Goal: Information Seeking & Learning: Learn about a topic

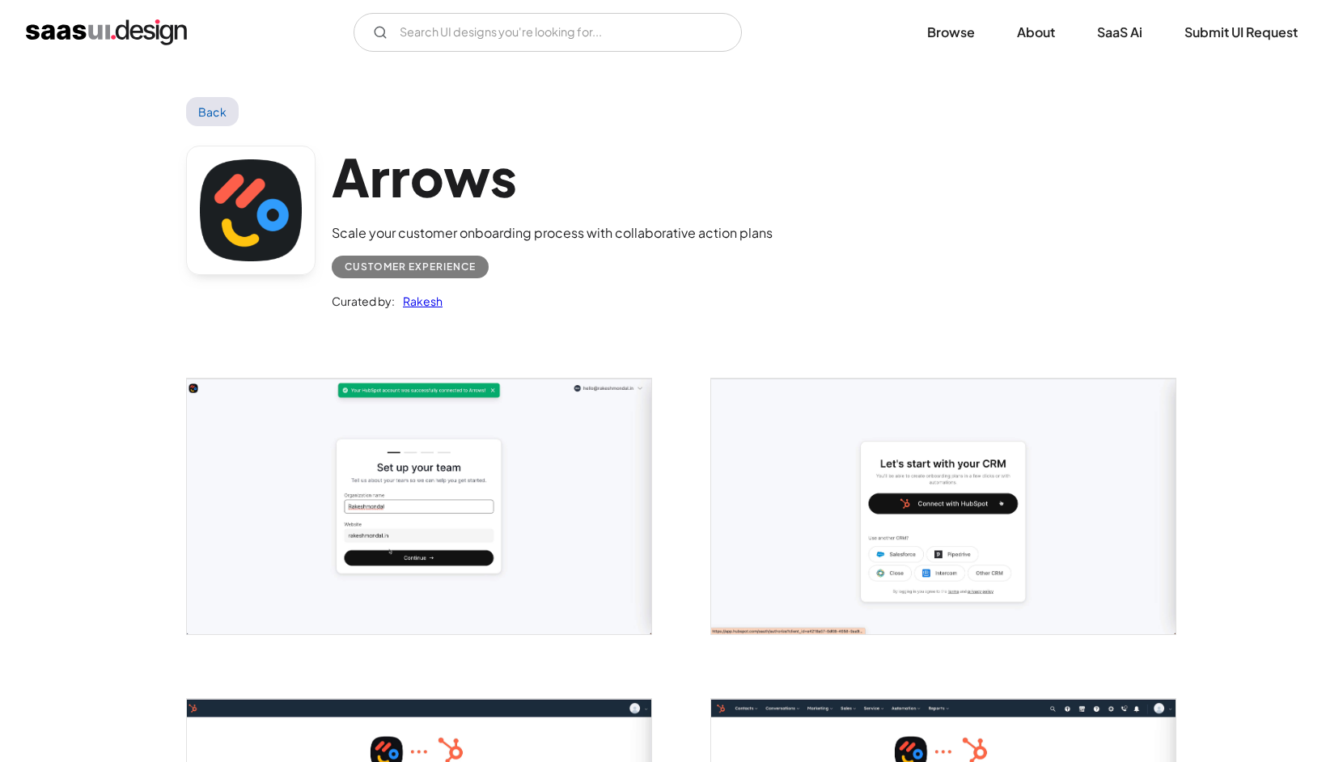
scroll to position [2496, 0]
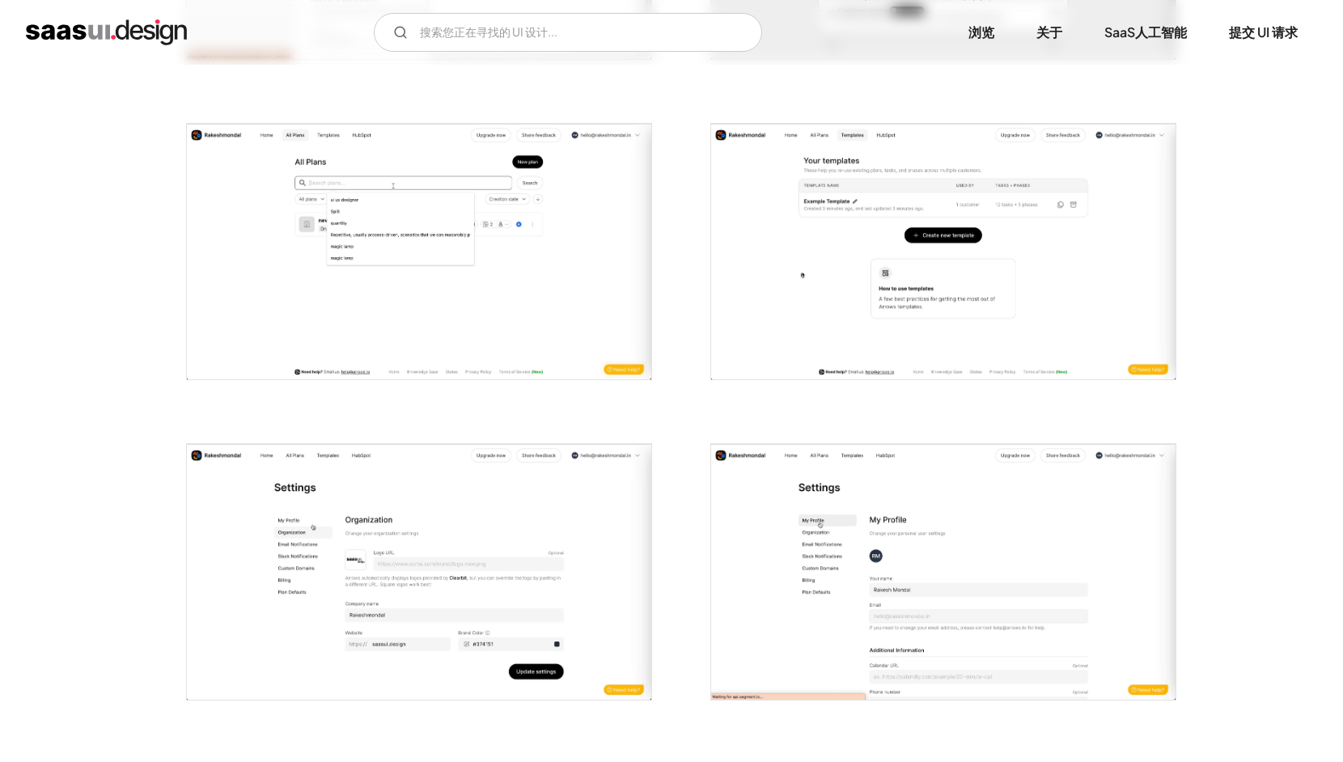
click at [545, 91] on div at bounding box center [409, 242] width 485 height 320
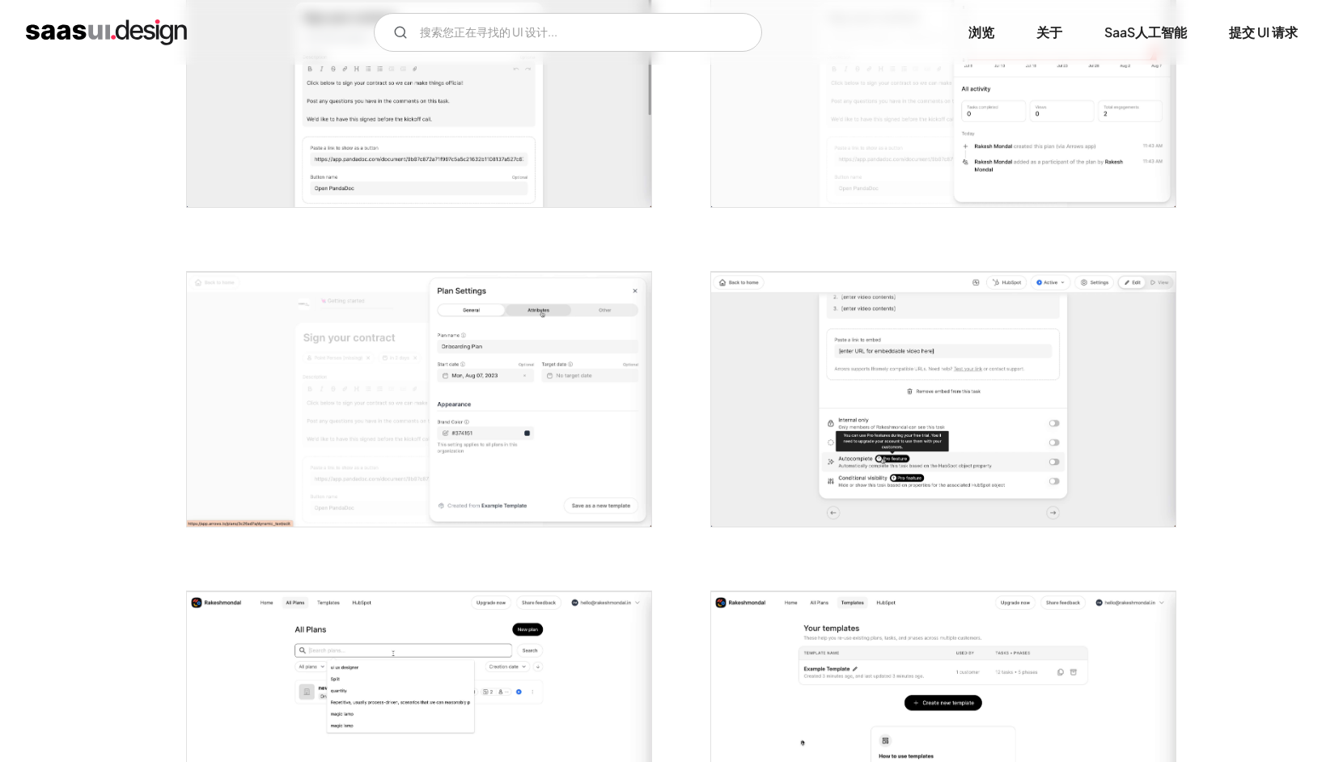
scroll to position [1653, 0]
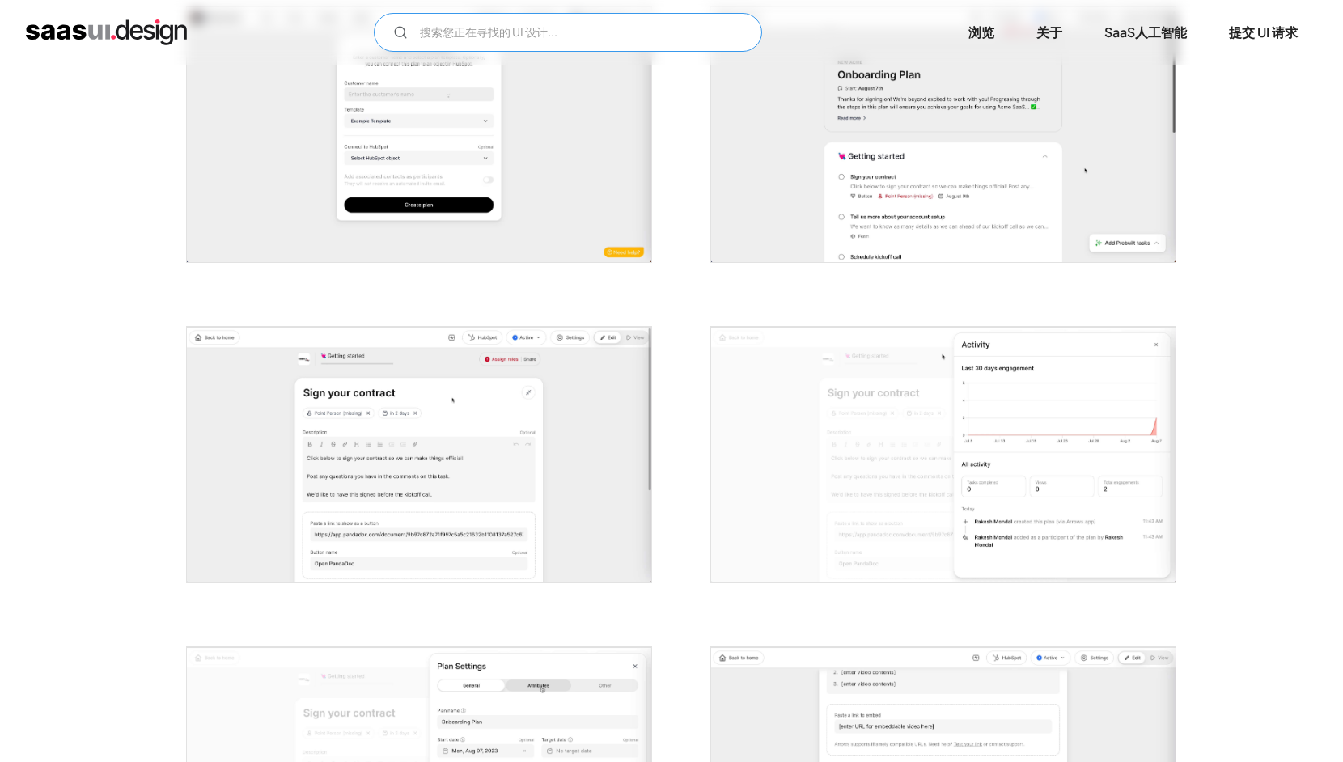
click at [504, 36] on input "电子邮件表格" at bounding box center [568, 32] width 388 height 39
type input "search"
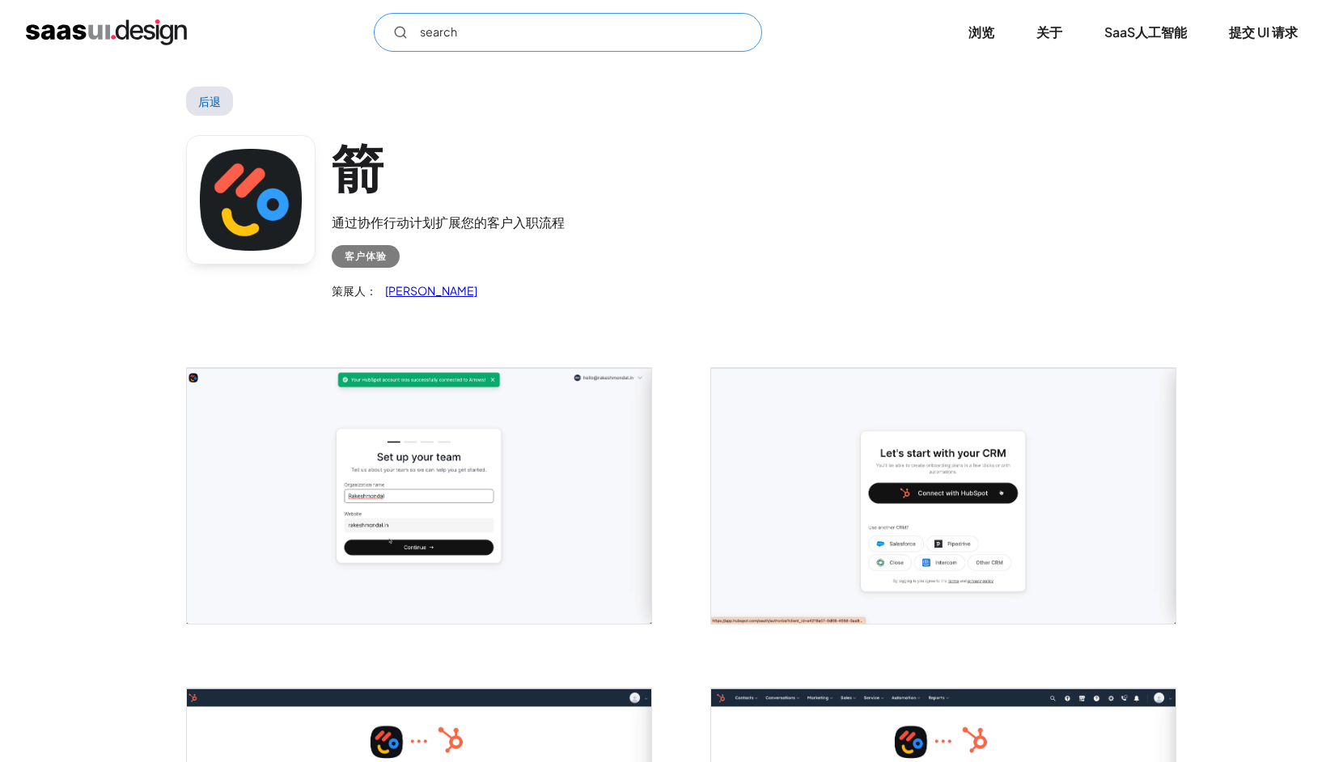
scroll to position [0, 0]
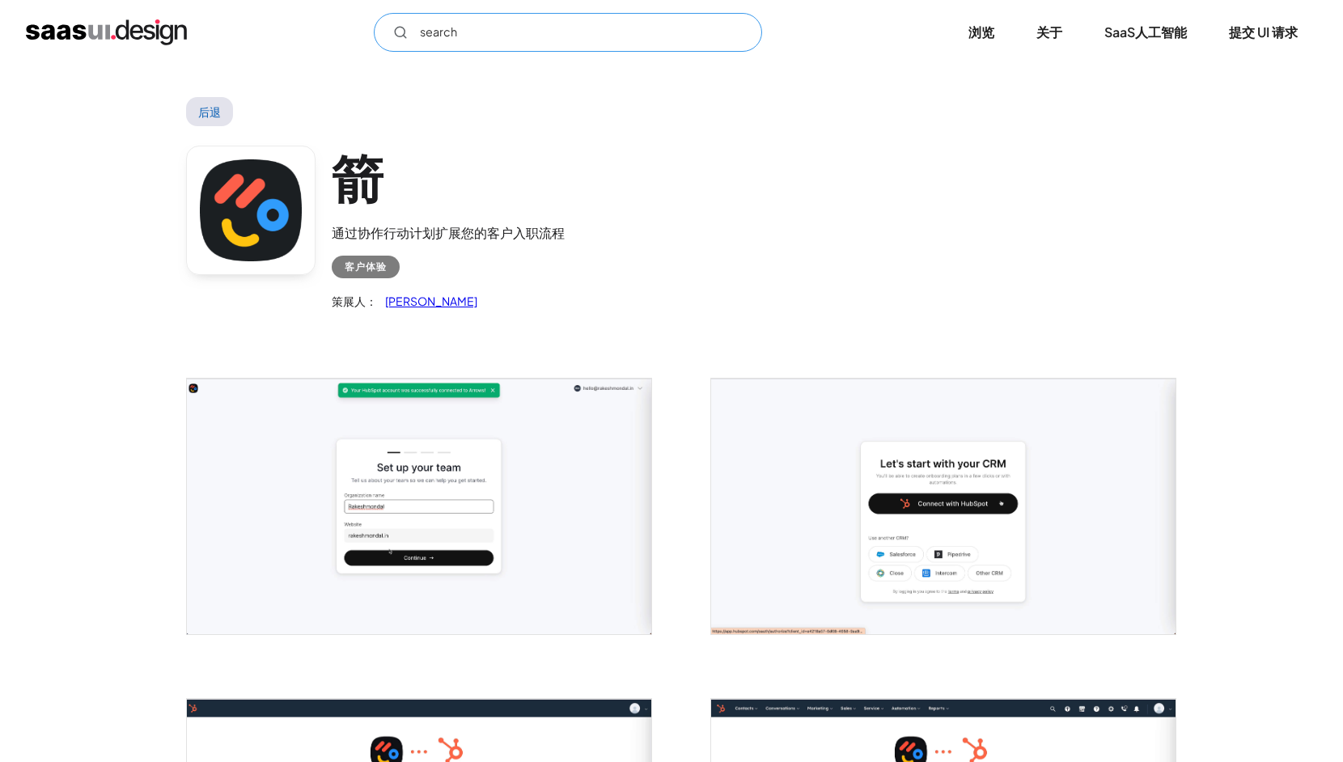
click at [484, 36] on input "search" at bounding box center [568, 32] width 388 height 39
click at [460, 40] on input "search" at bounding box center [568, 32] width 388 height 39
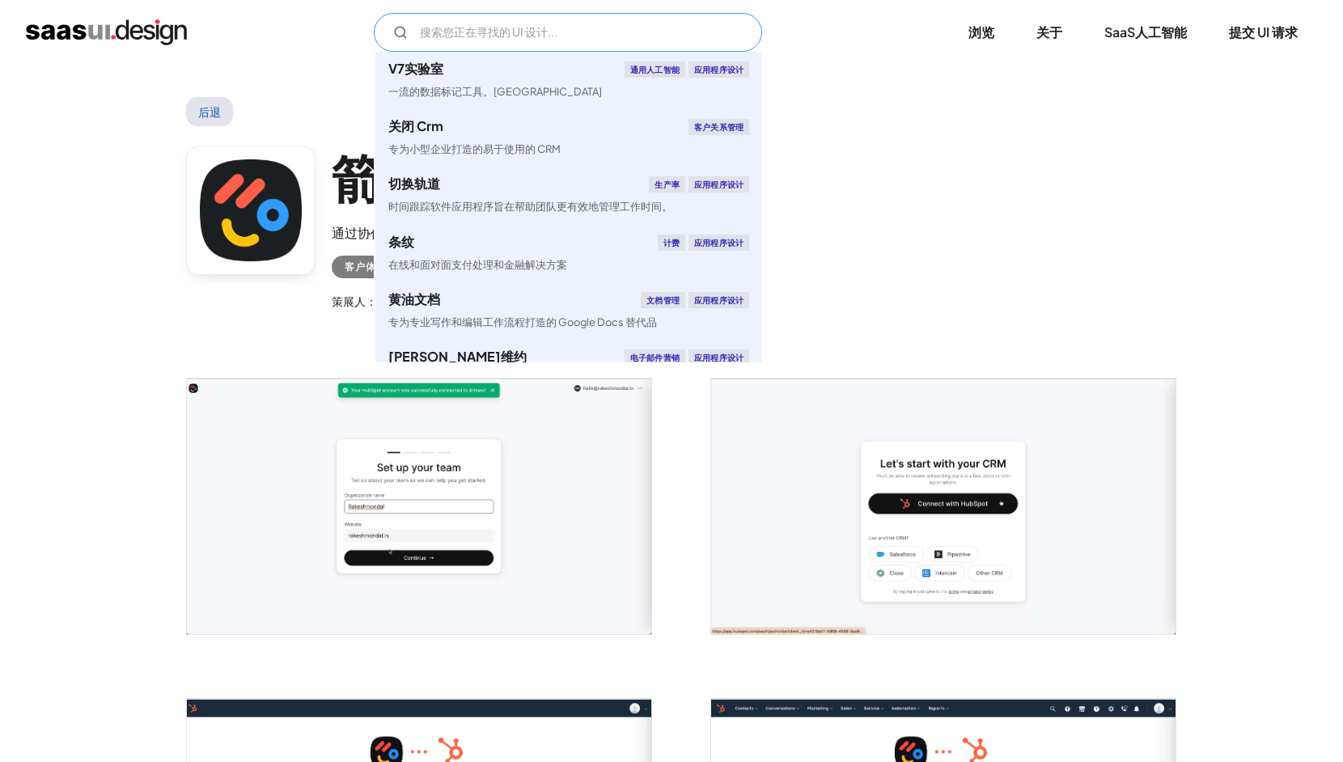
paste input "search"
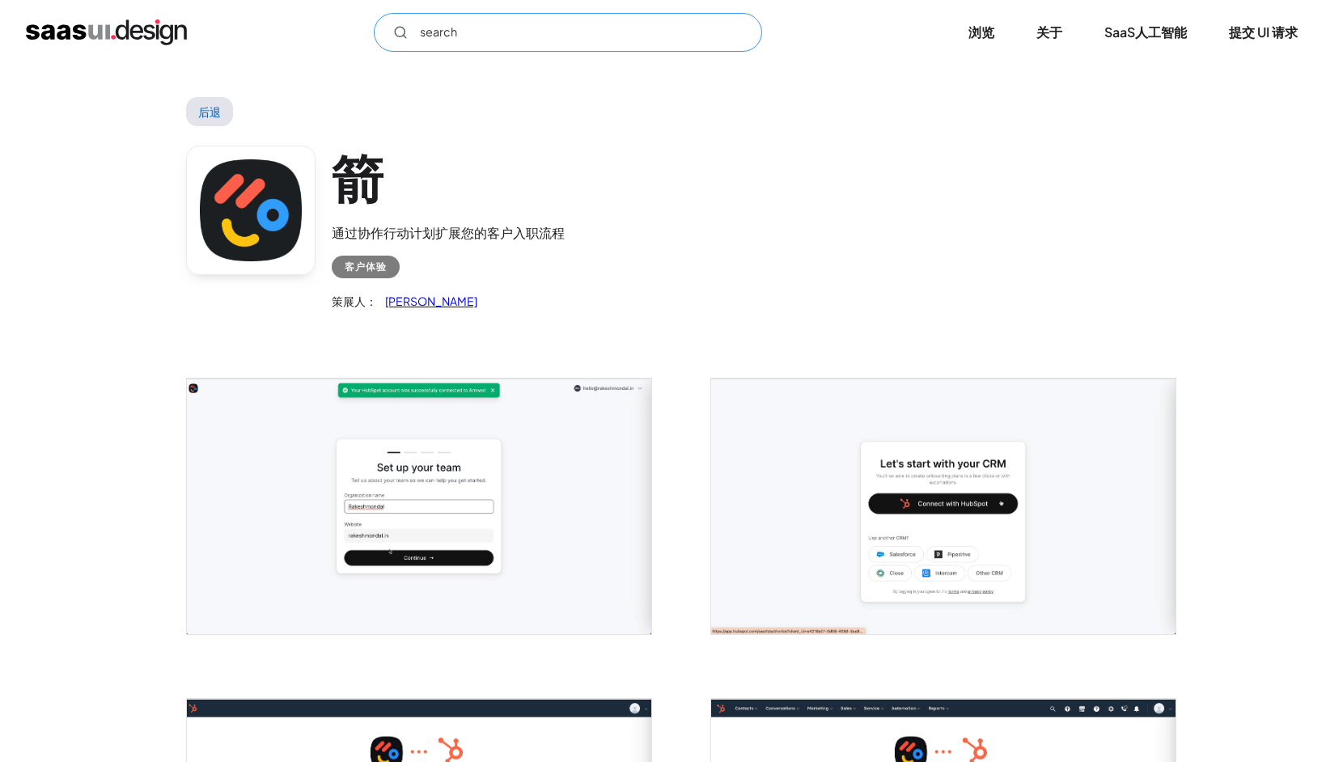
type input "search"
click at [109, 34] on img "家" at bounding box center [106, 32] width 161 height 26
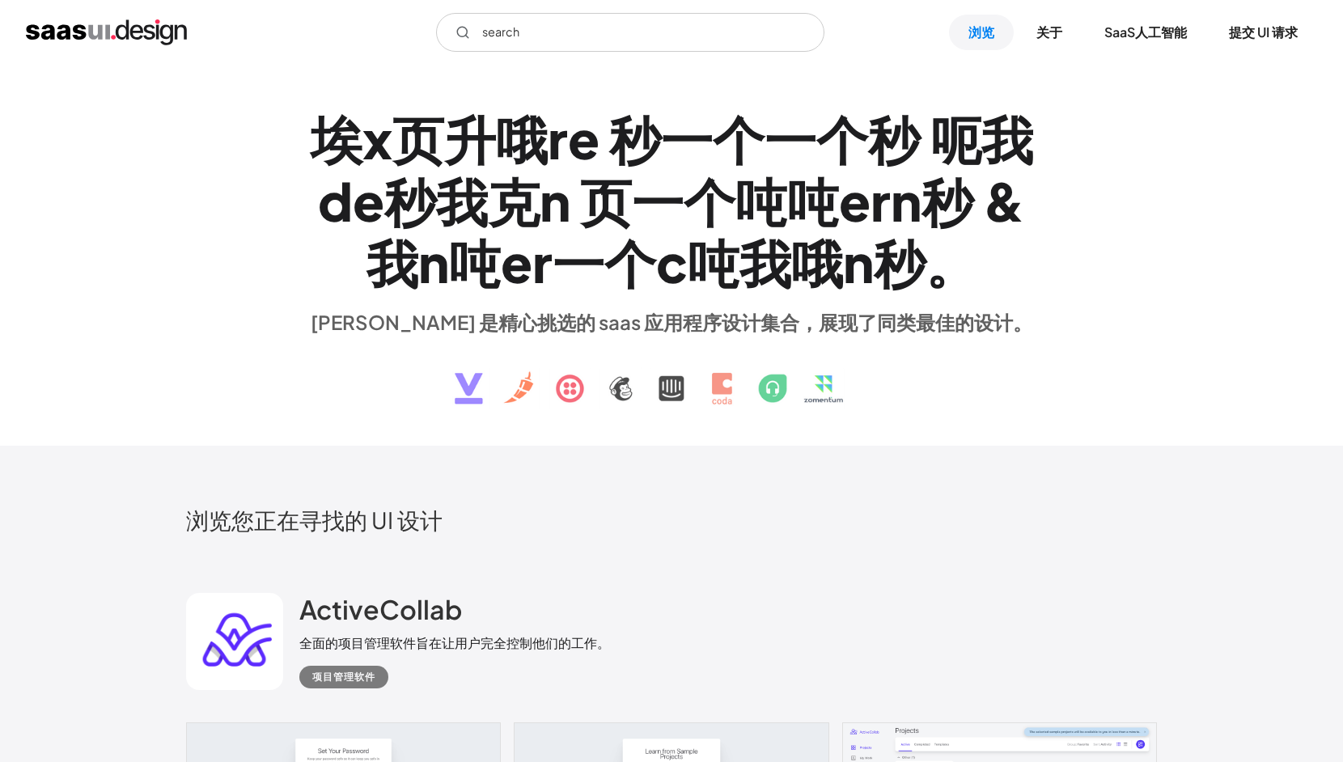
type input "search"
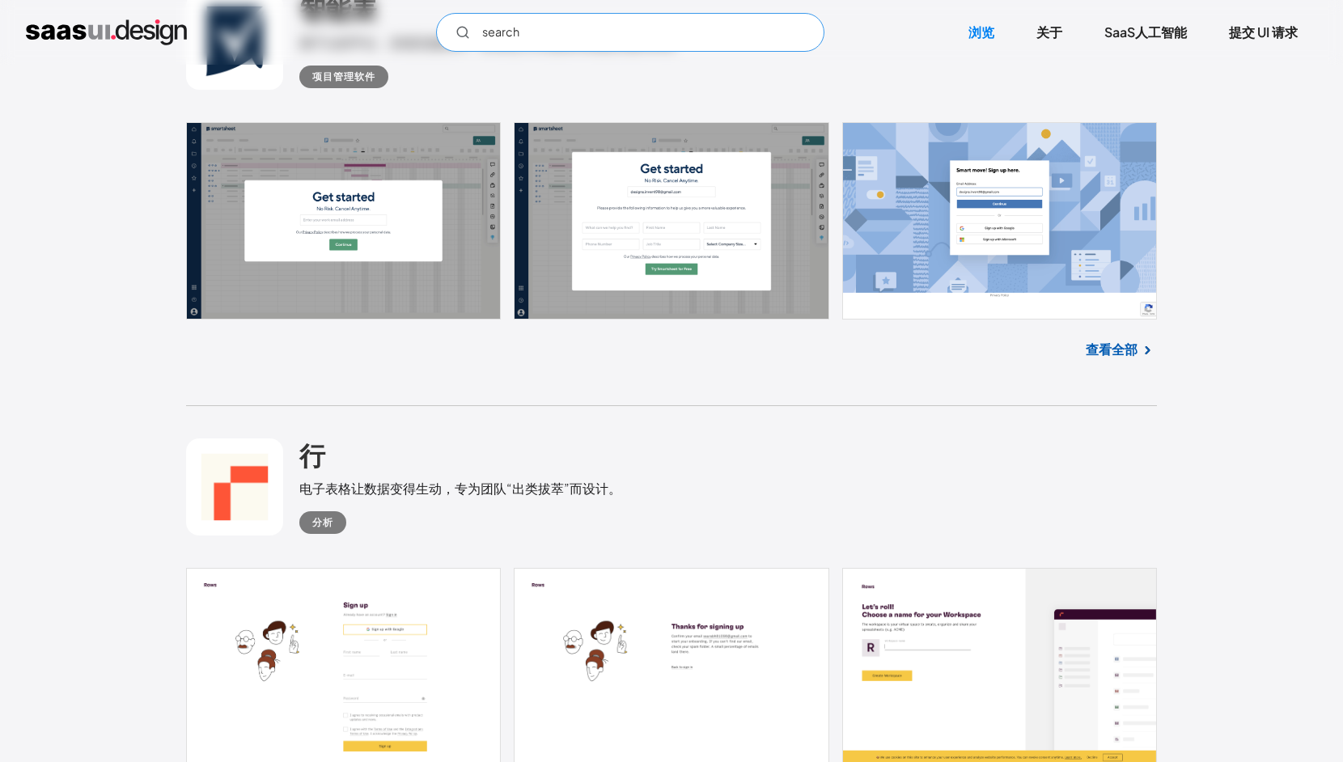
scroll to position [1215, 0]
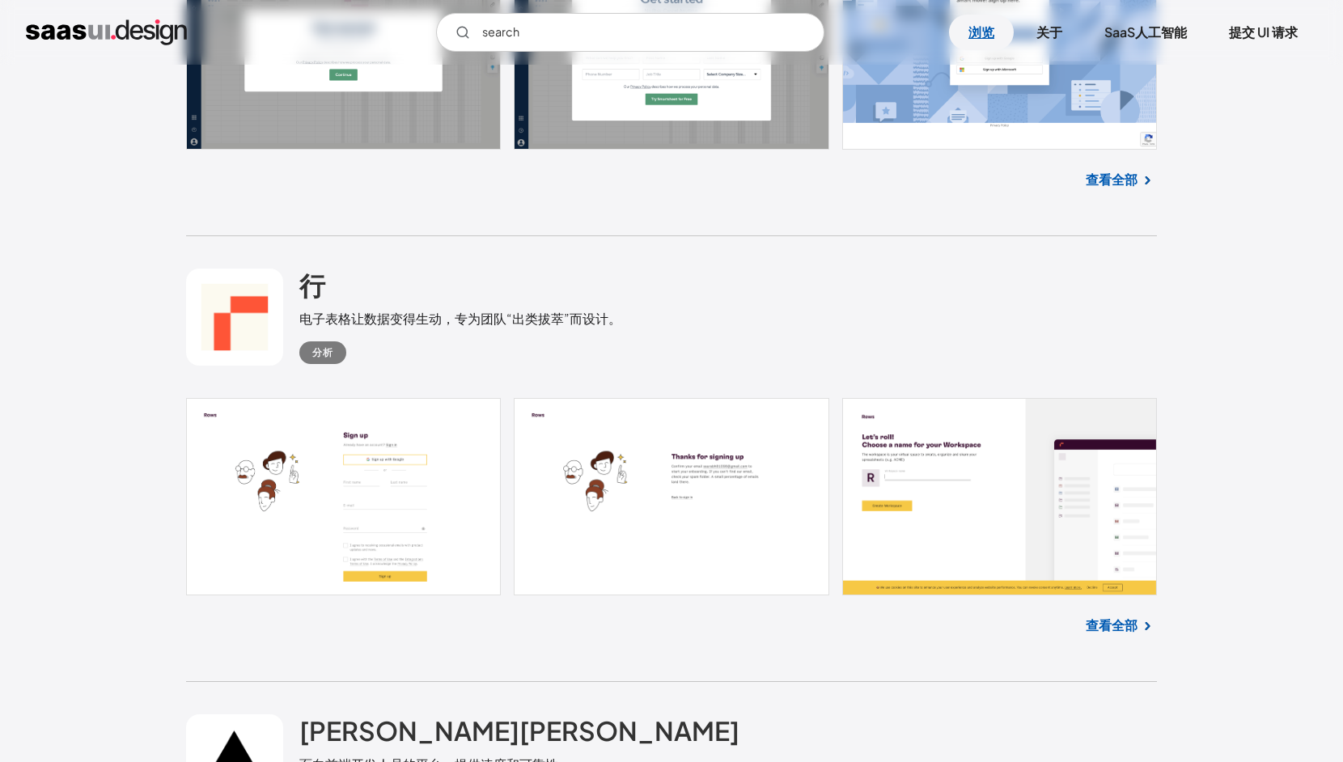
click at [974, 28] on font "浏览" at bounding box center [982, 31] width 26 height 17
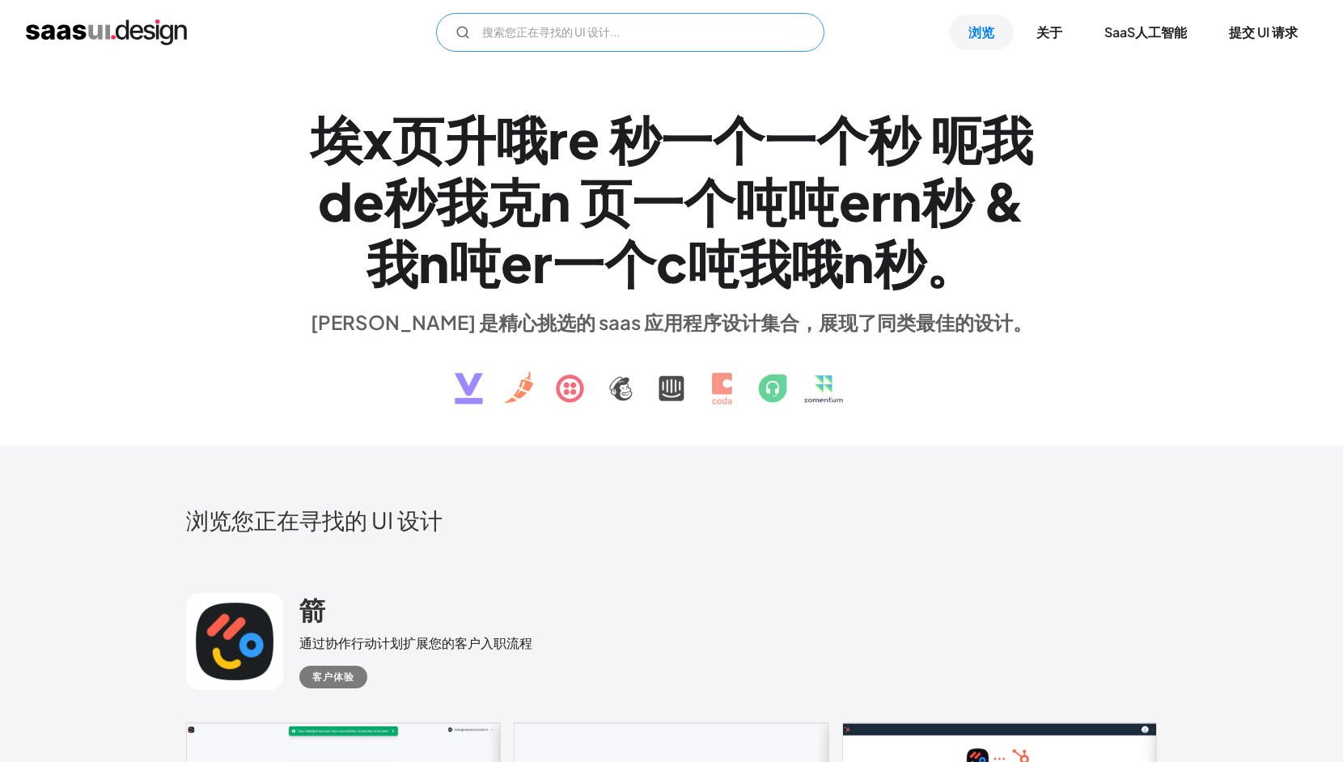
click at [623, 34] on input "电子邮件表格" at bounding box center [630, 32] width 388 height 39
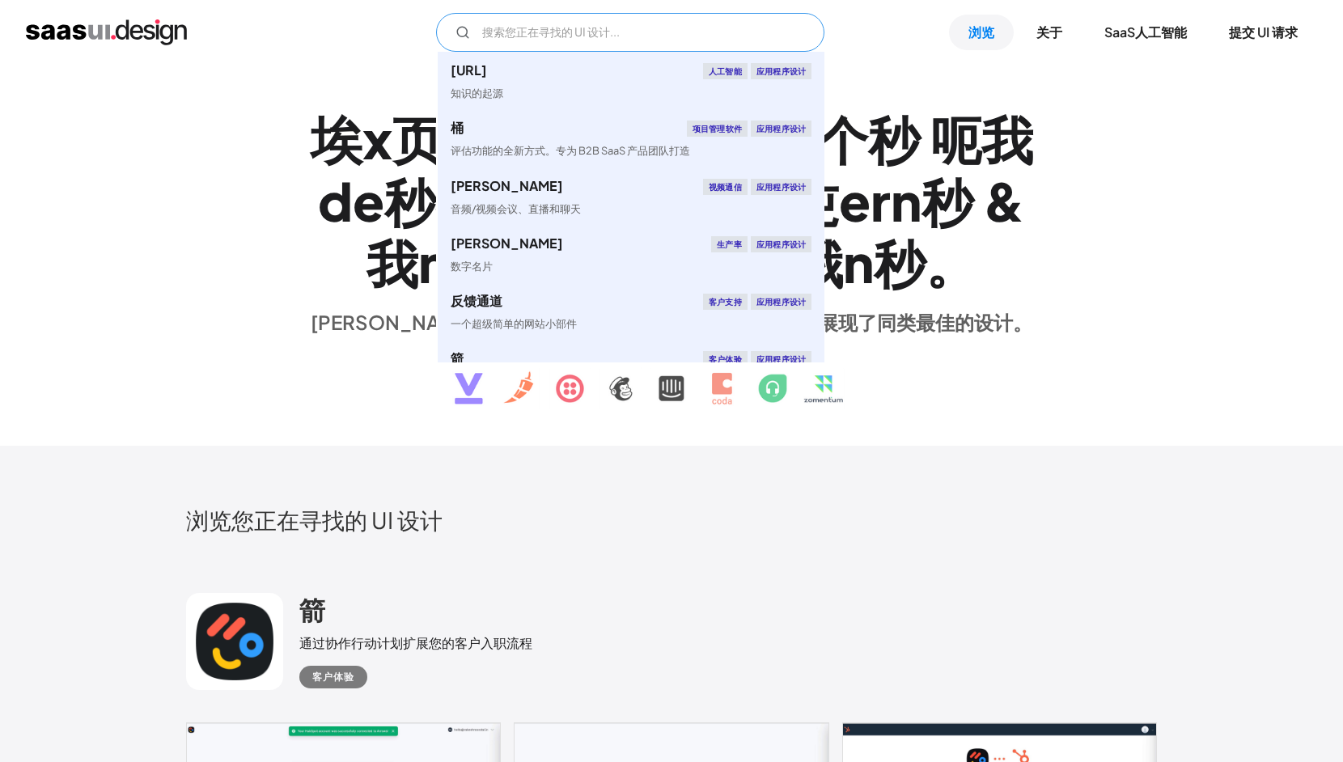
scroll to position [460, 0]
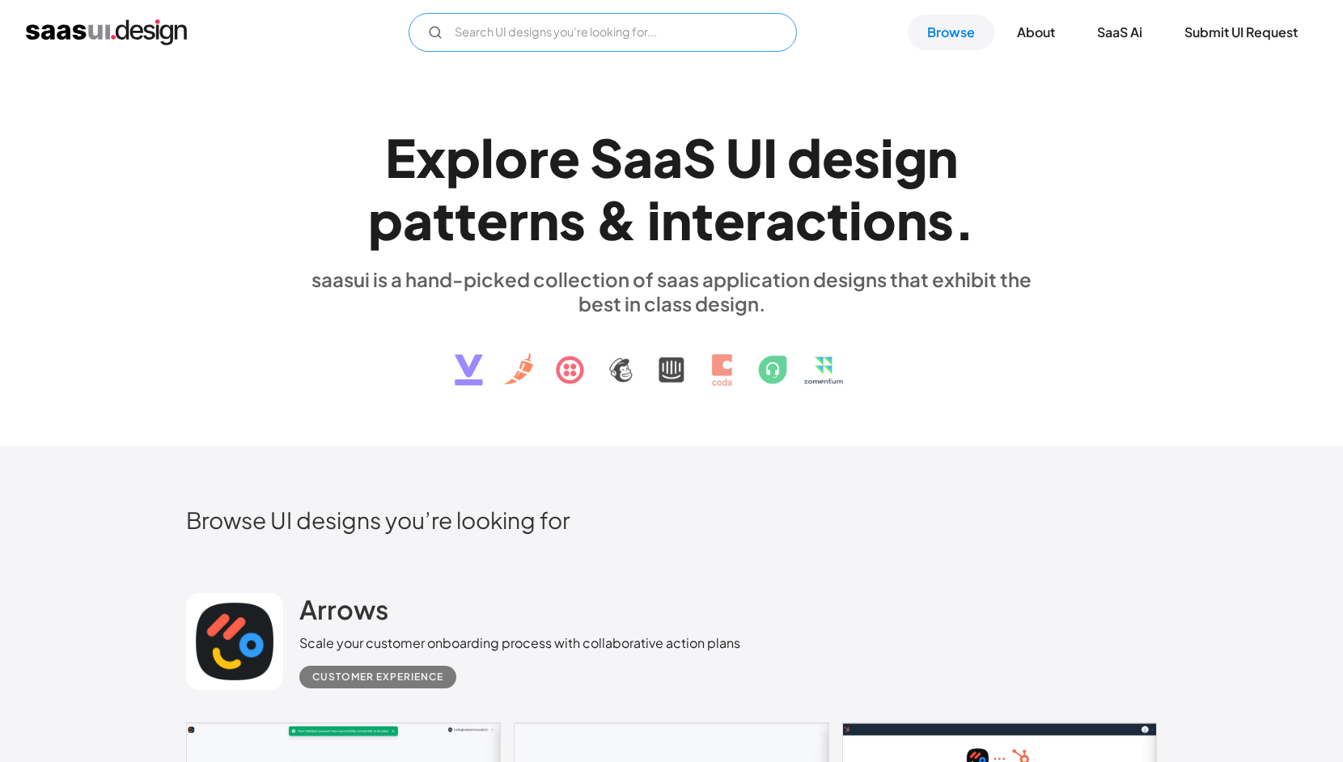
click at [649, 32] on input "Email Form" at bounding box center [603, 32] width 388 height 39
type input "search"
type input "s"
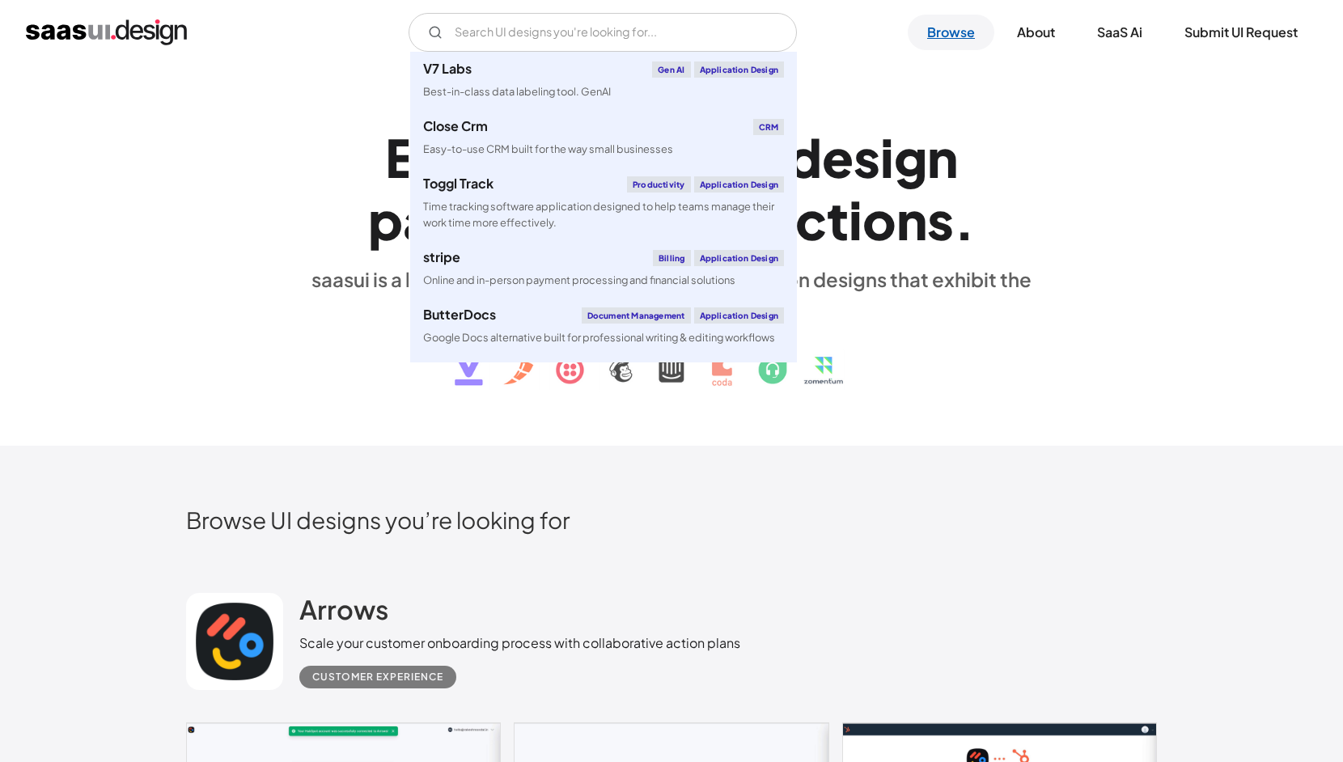
click at [947, 31] on link "Browse" at bounding box center [951, 33] width 87 height 36
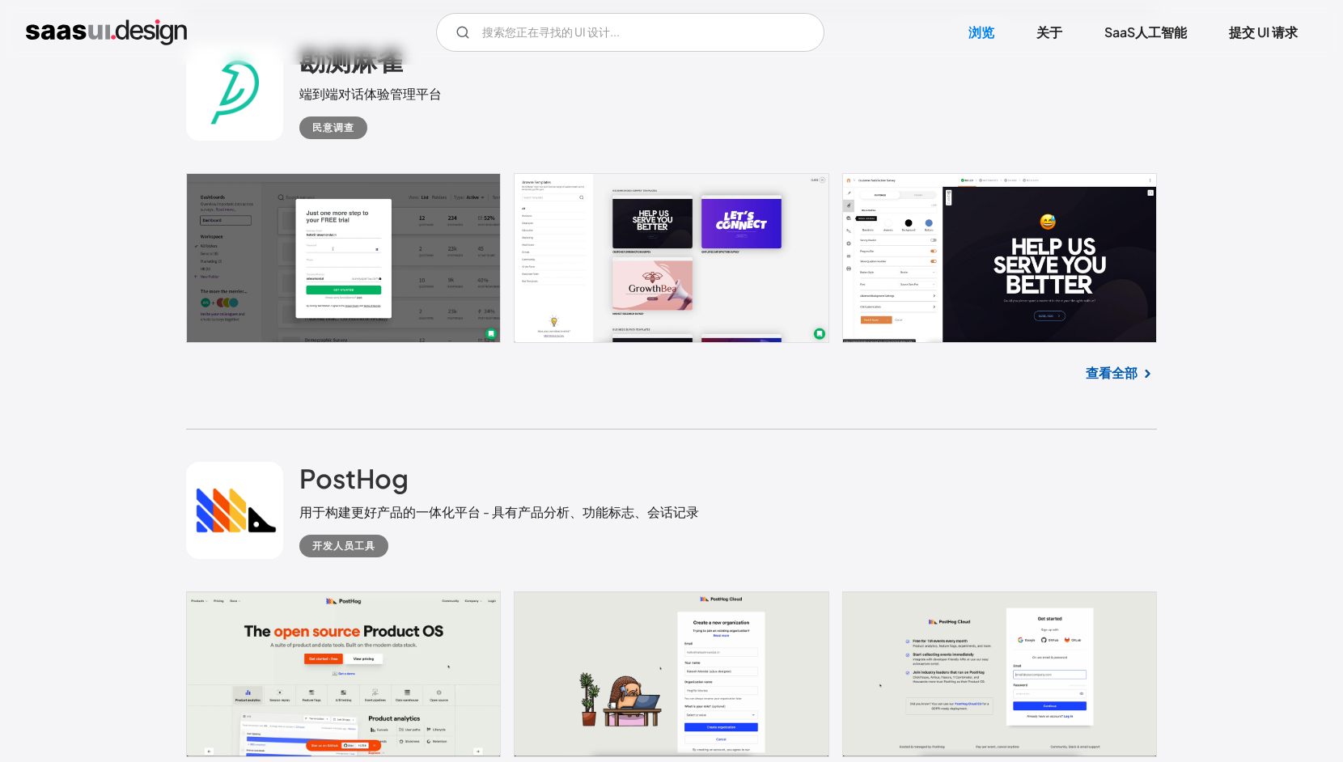
scroll to position [1865, 0]
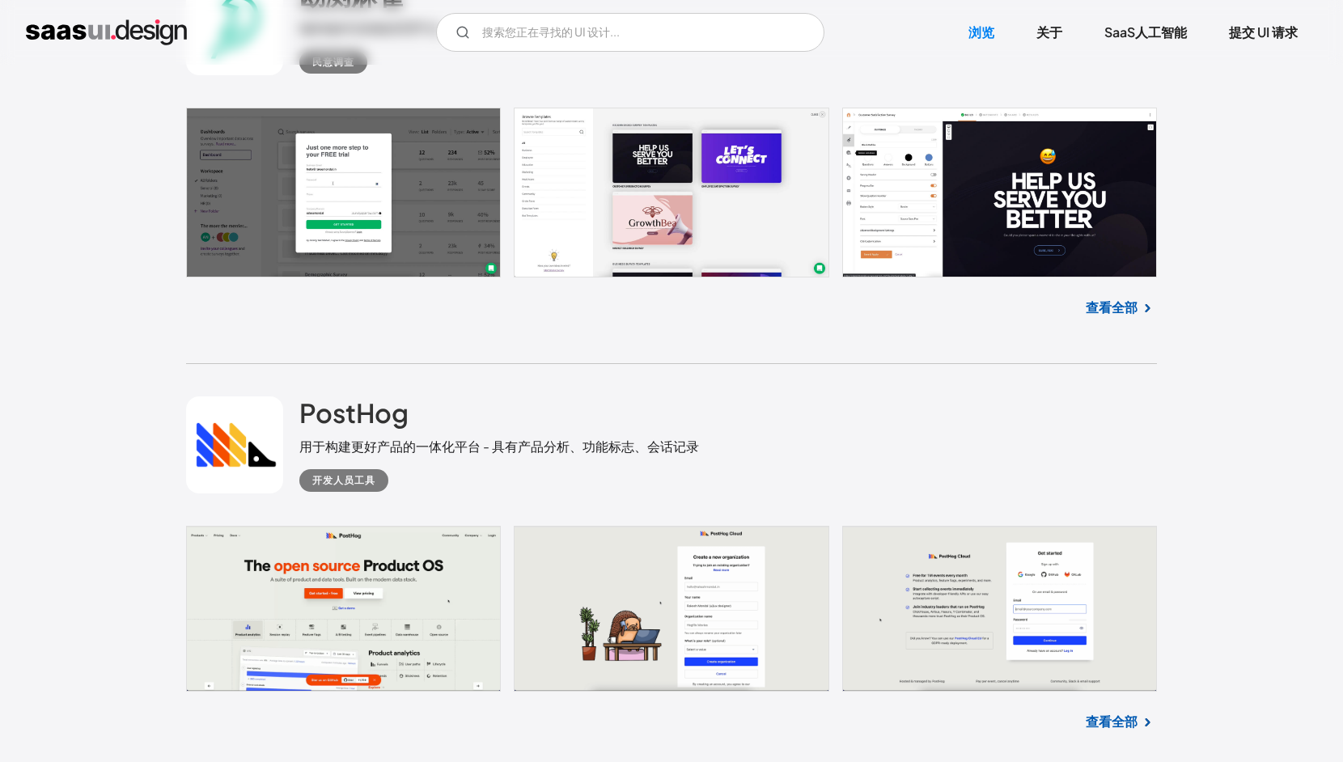
click at [822, 417] on div "PostHog 用于构建更好产品的一体化平台 - 具有产品分析、功能标志、会话记录 开发人员工具" at bounding box center [671, 445] width 971 height 162
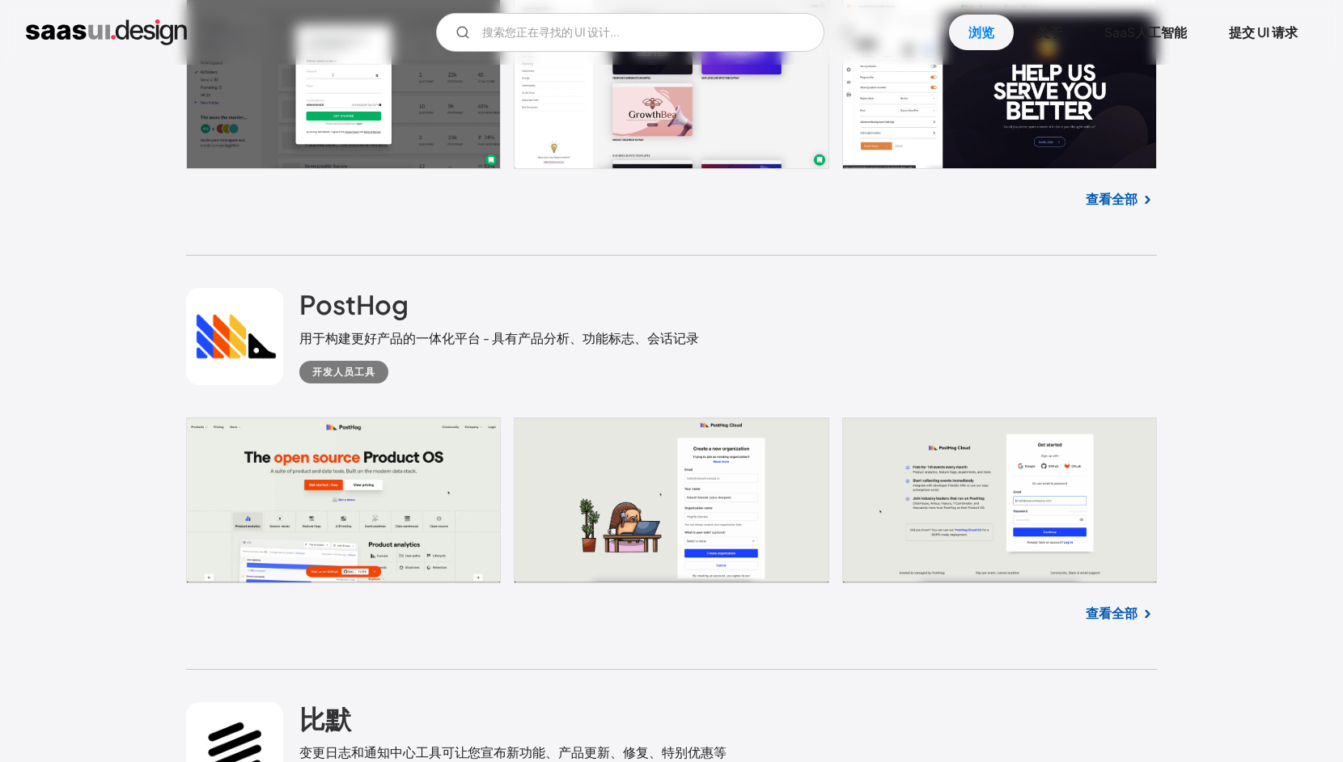
scroll to position [1982, 0]
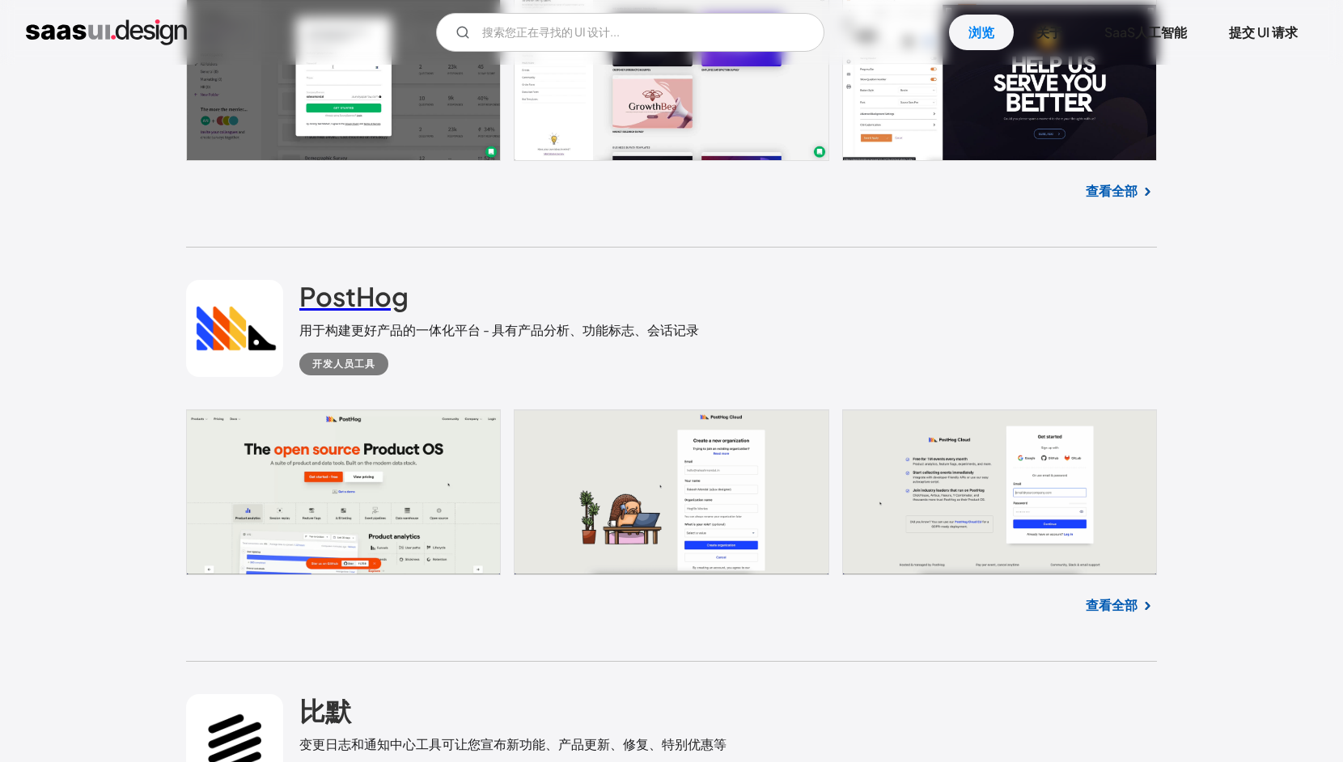
click at [361, 299] on font "PostHog" at bounding box center [353, 296] width 109 height 32
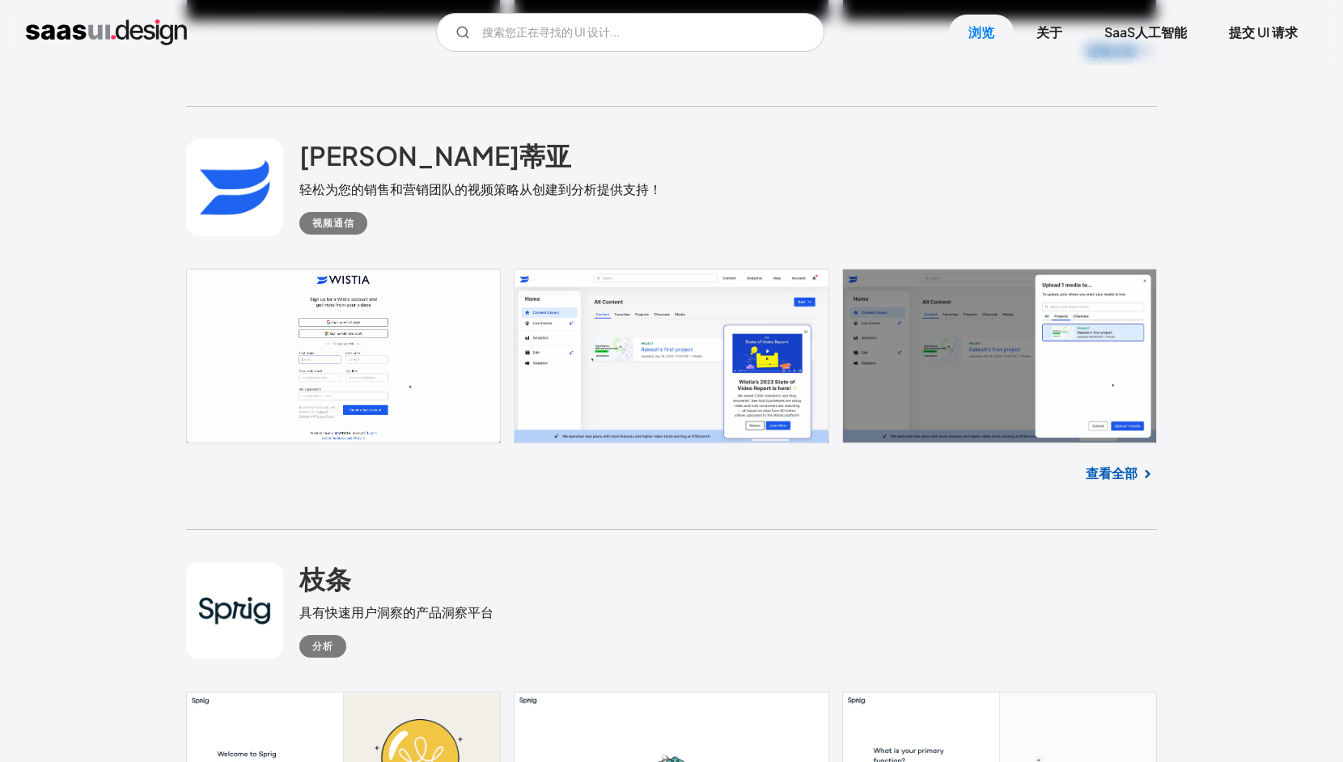
scroll to position [3378, 0]
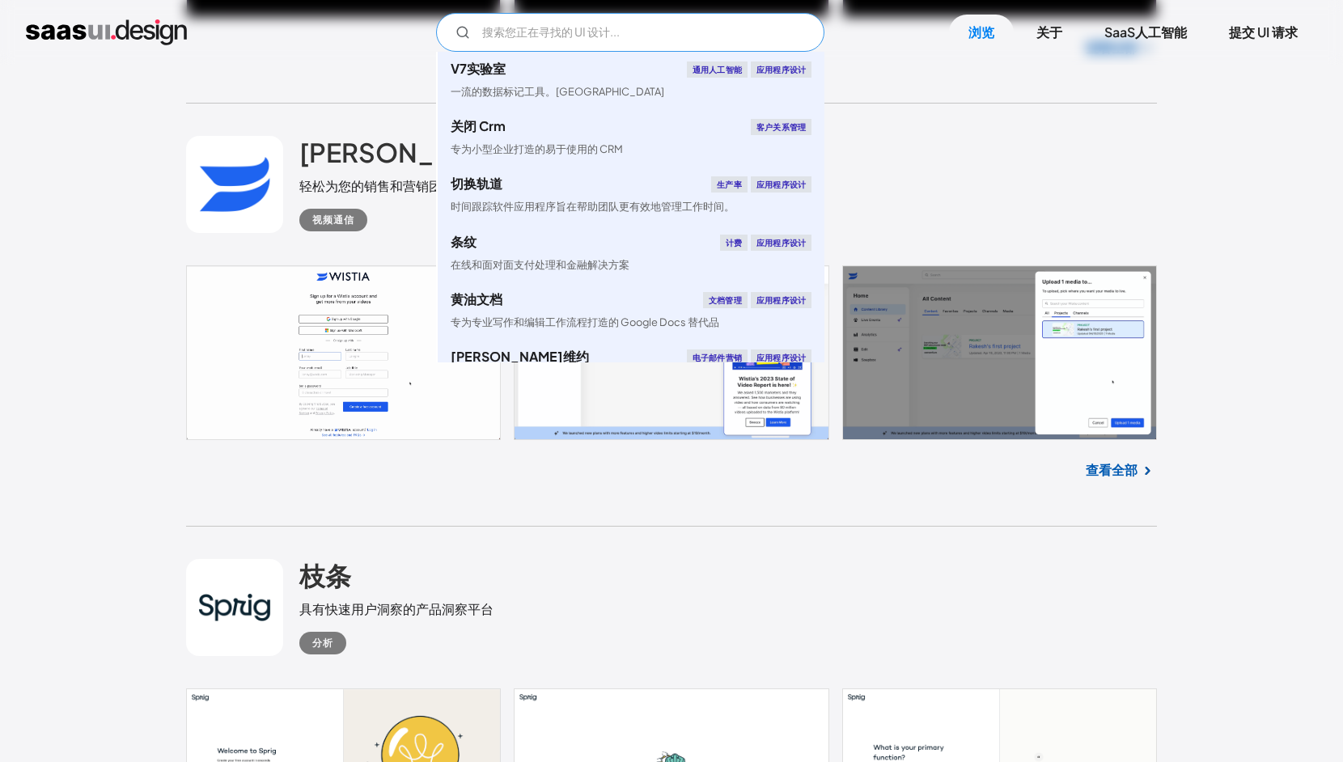
click at [626, 26] on input "电子邮件表格" at bounding box center [630, 32] width 388 height 39
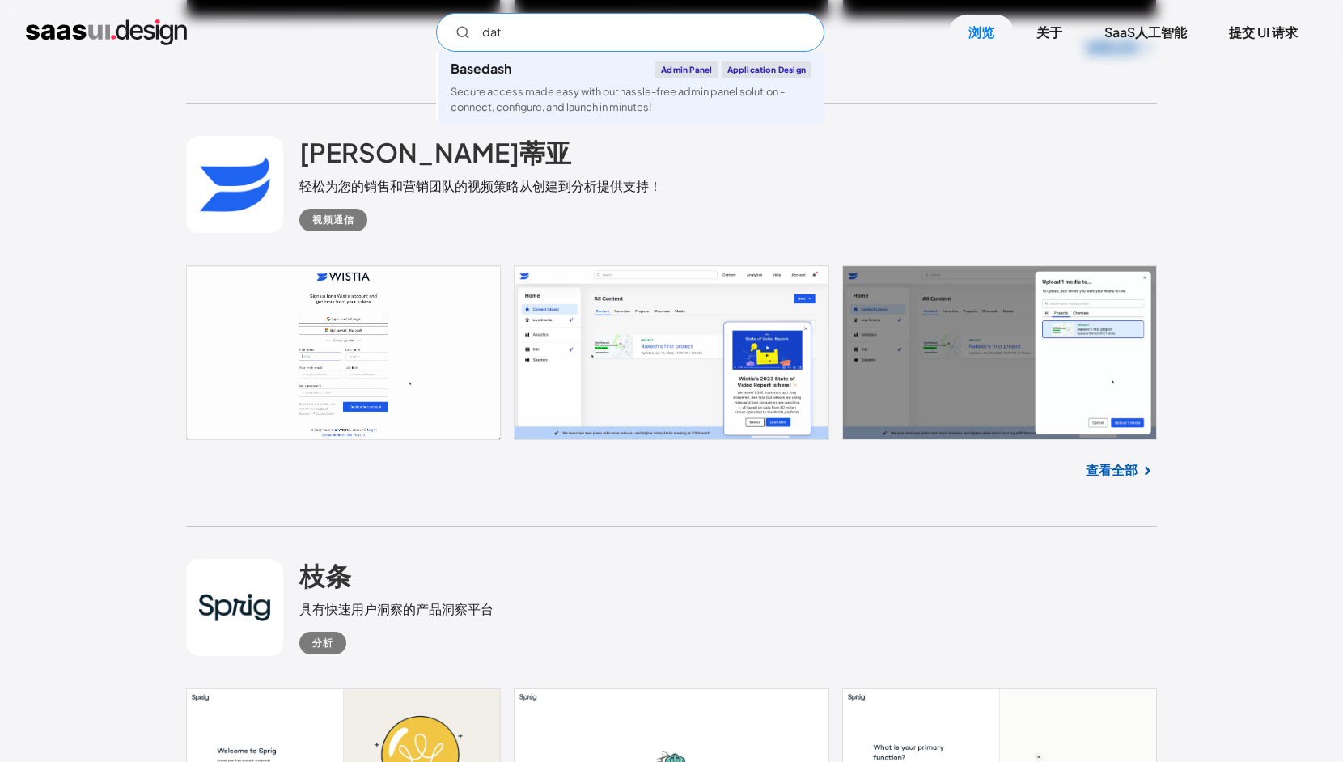
type input "data"
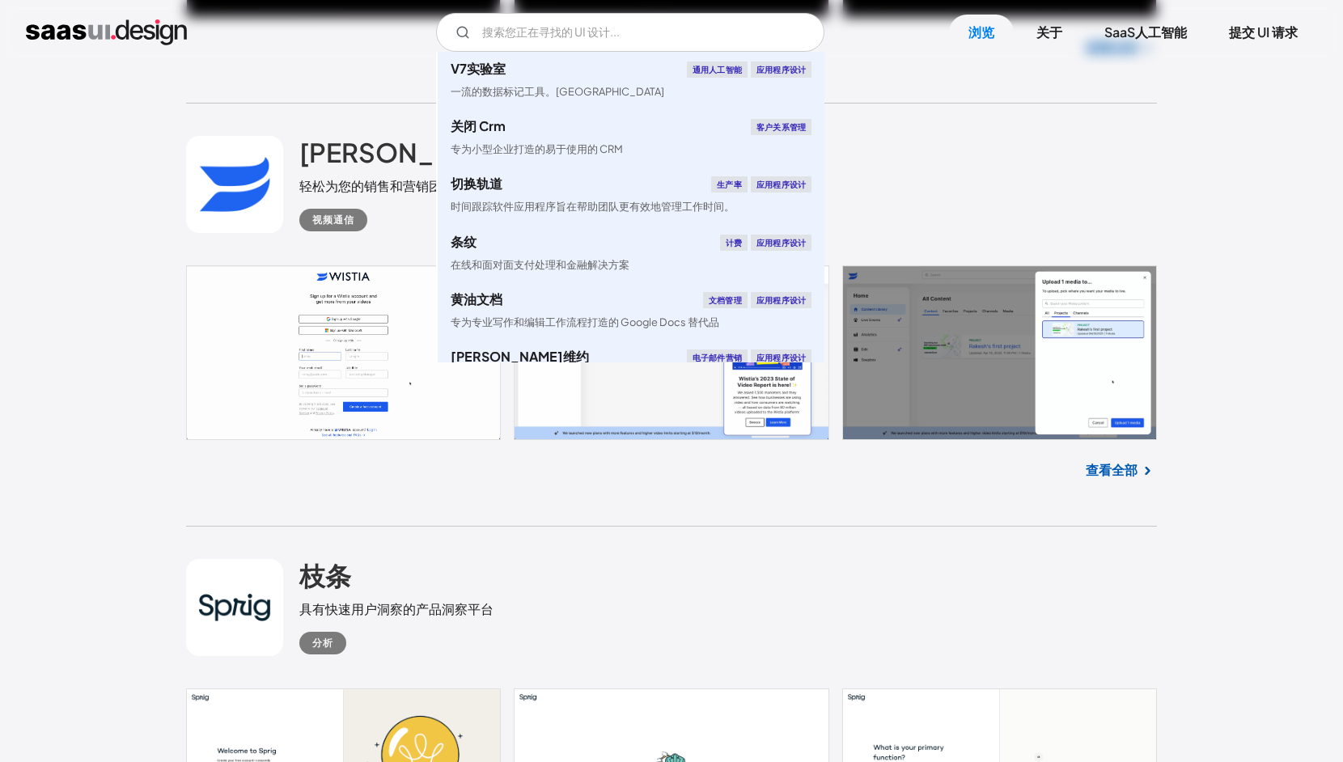
click at [622, 486] on div "查看全部" at bounding box center [671, 466] width 971 height 53
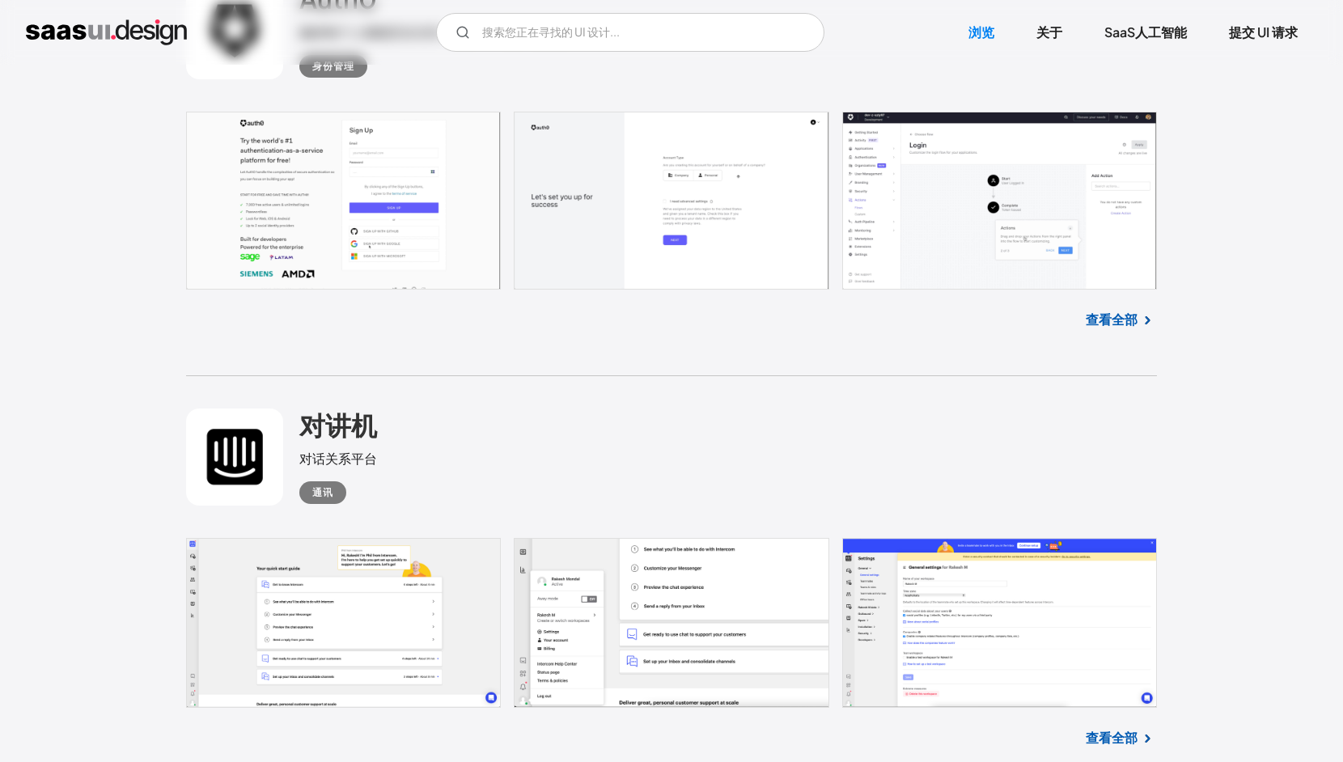
scroll to position [6254, 0]
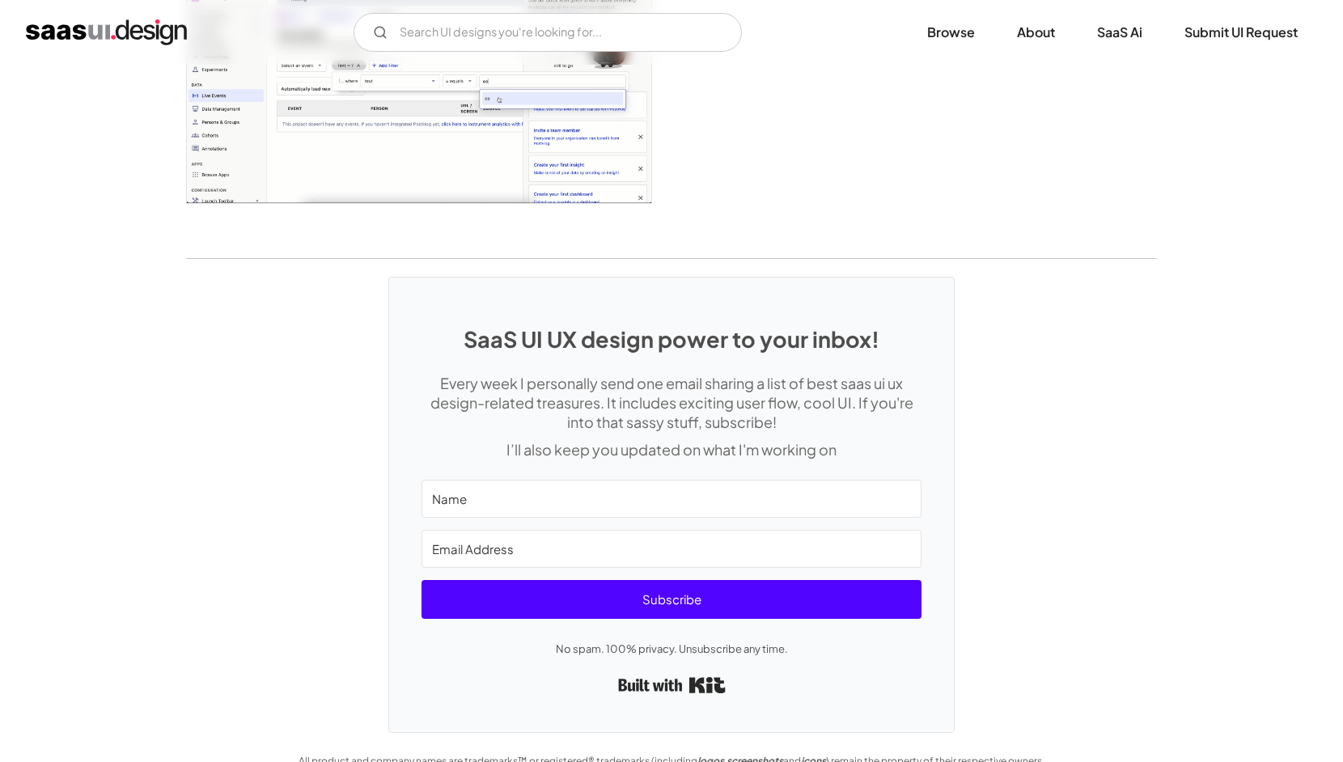
scroll to position [4147, 0]
